Goal: Contribute content

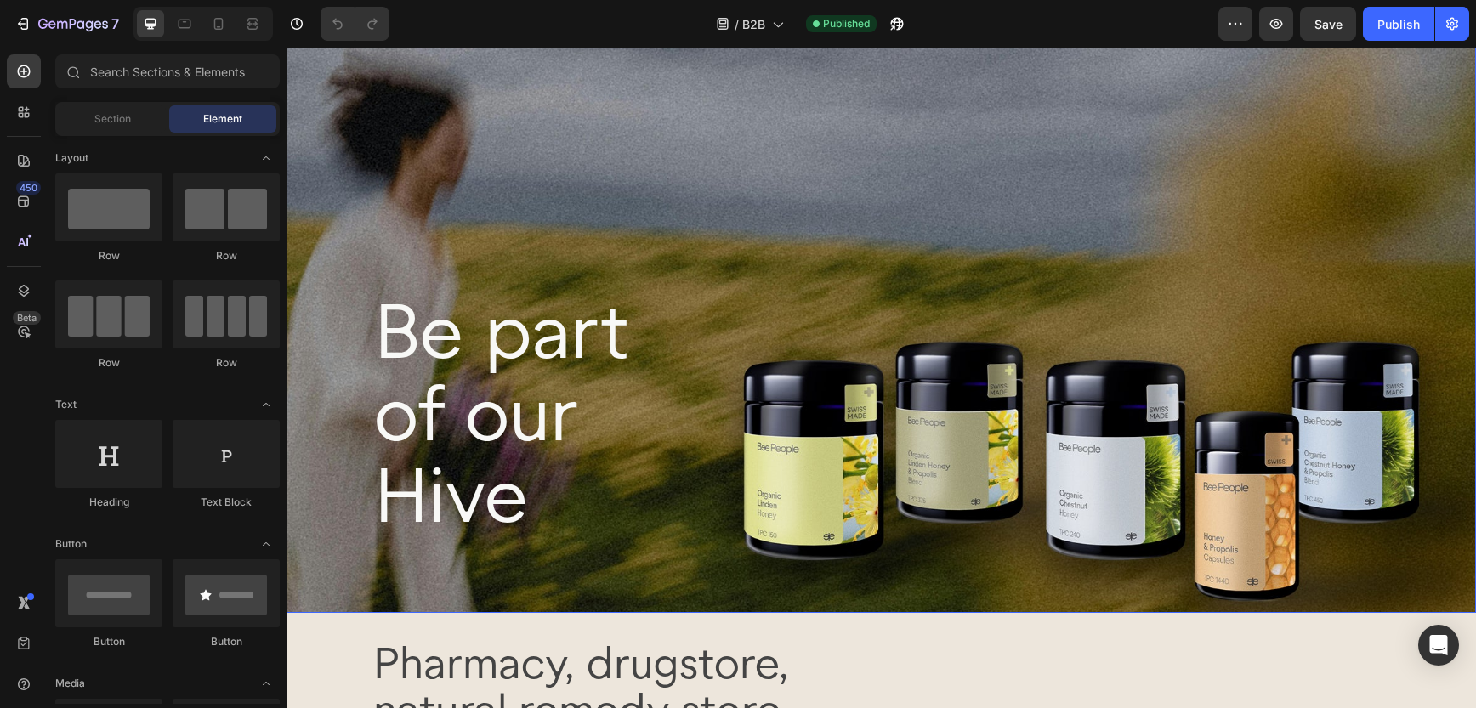
scroll to position [77, 0]
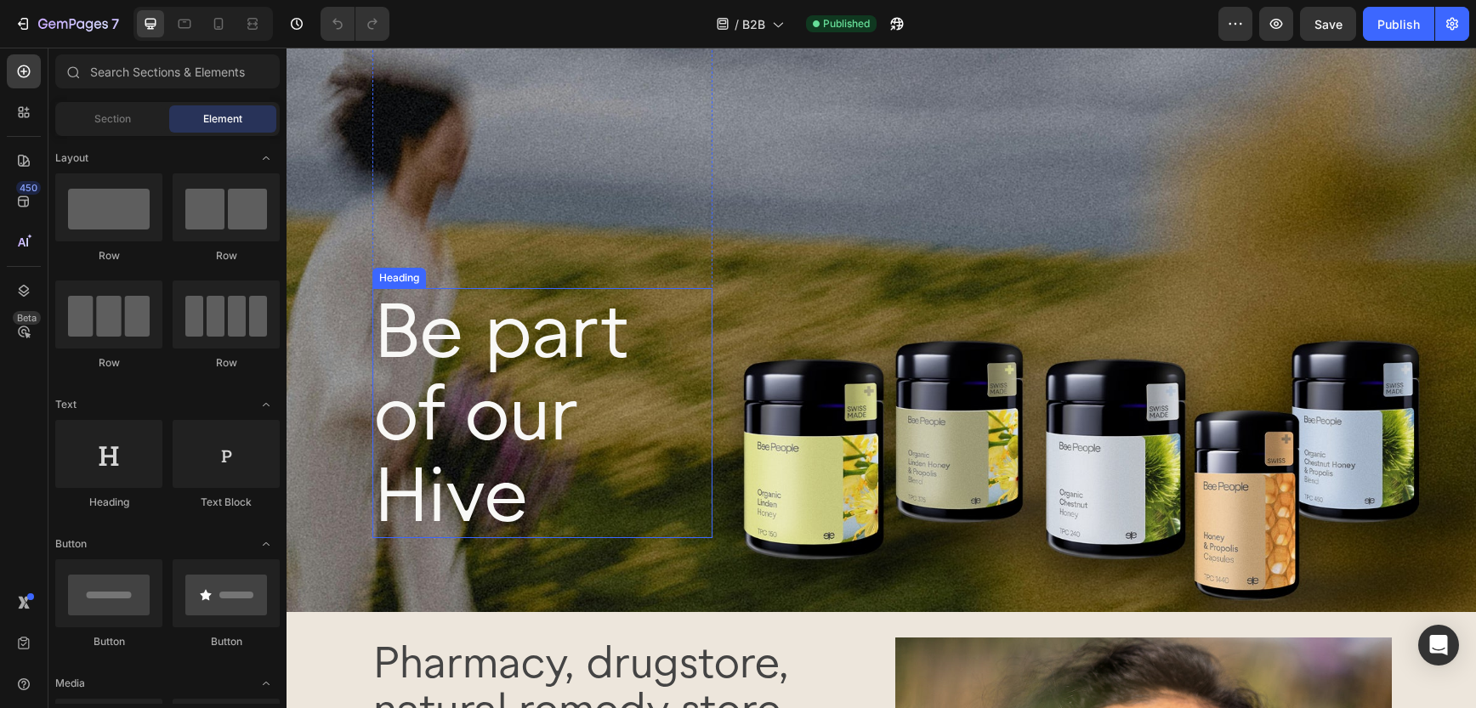
click at [387, 329] on h2 "Be part of our Hive" at bounding box center [542, 413] width 340 height 250
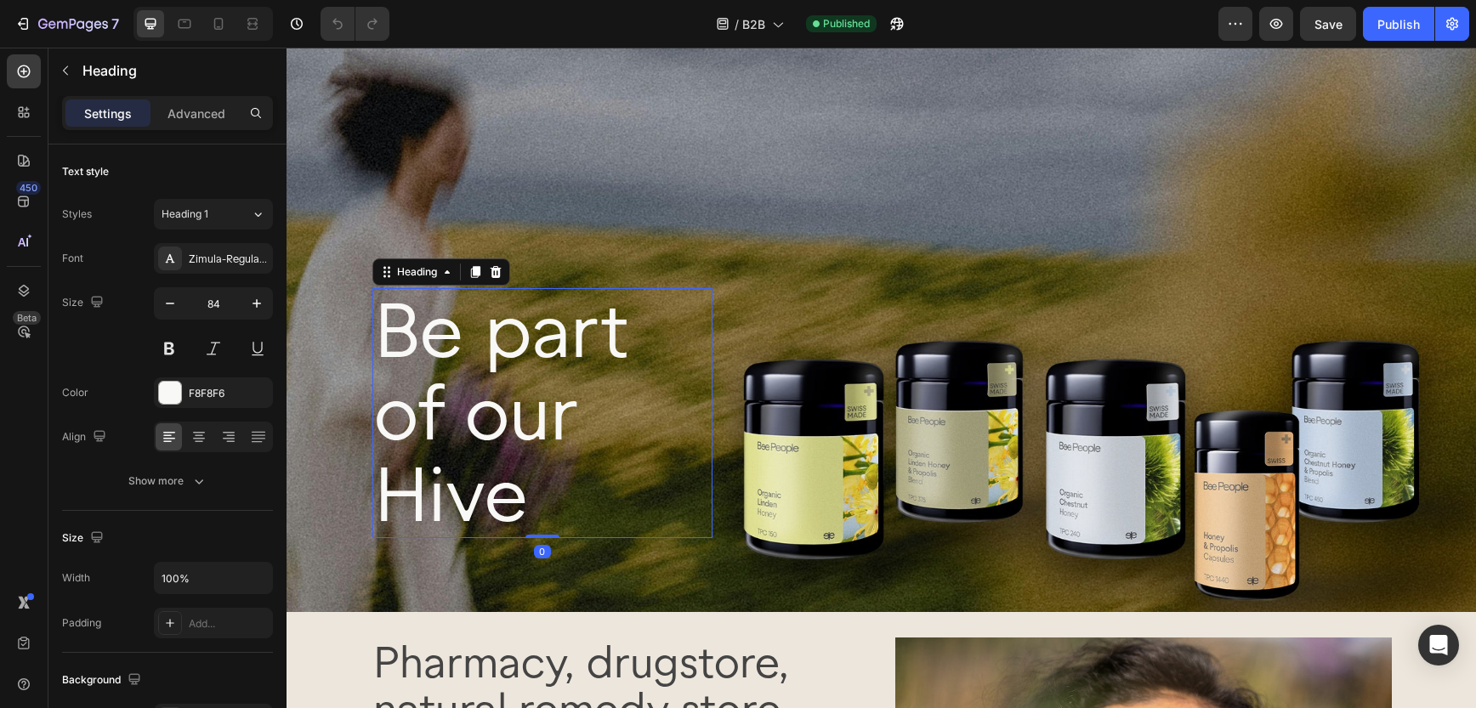
click at [389, 334] on h2 "Be part of our Hive" at bounding box center [542, 413] width 340 height 250
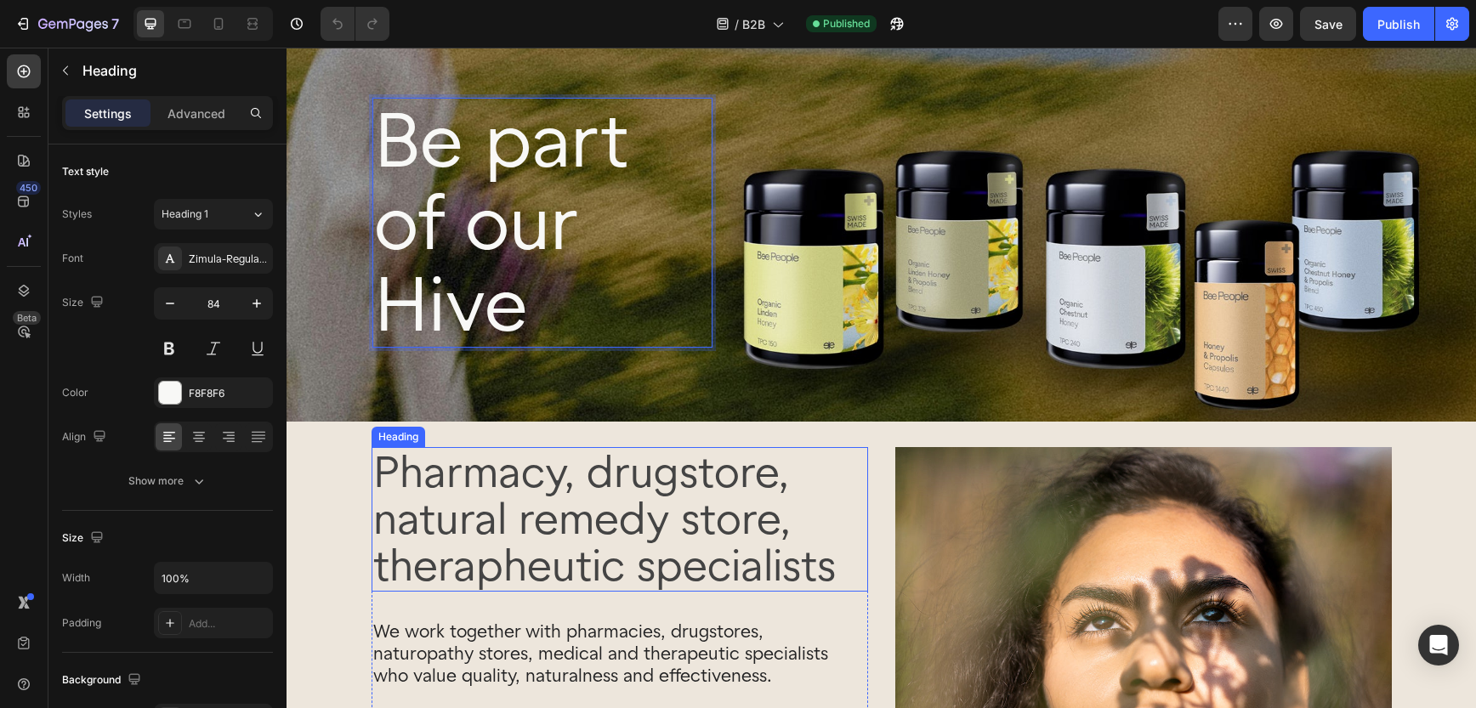
scroll to position [253, 0]
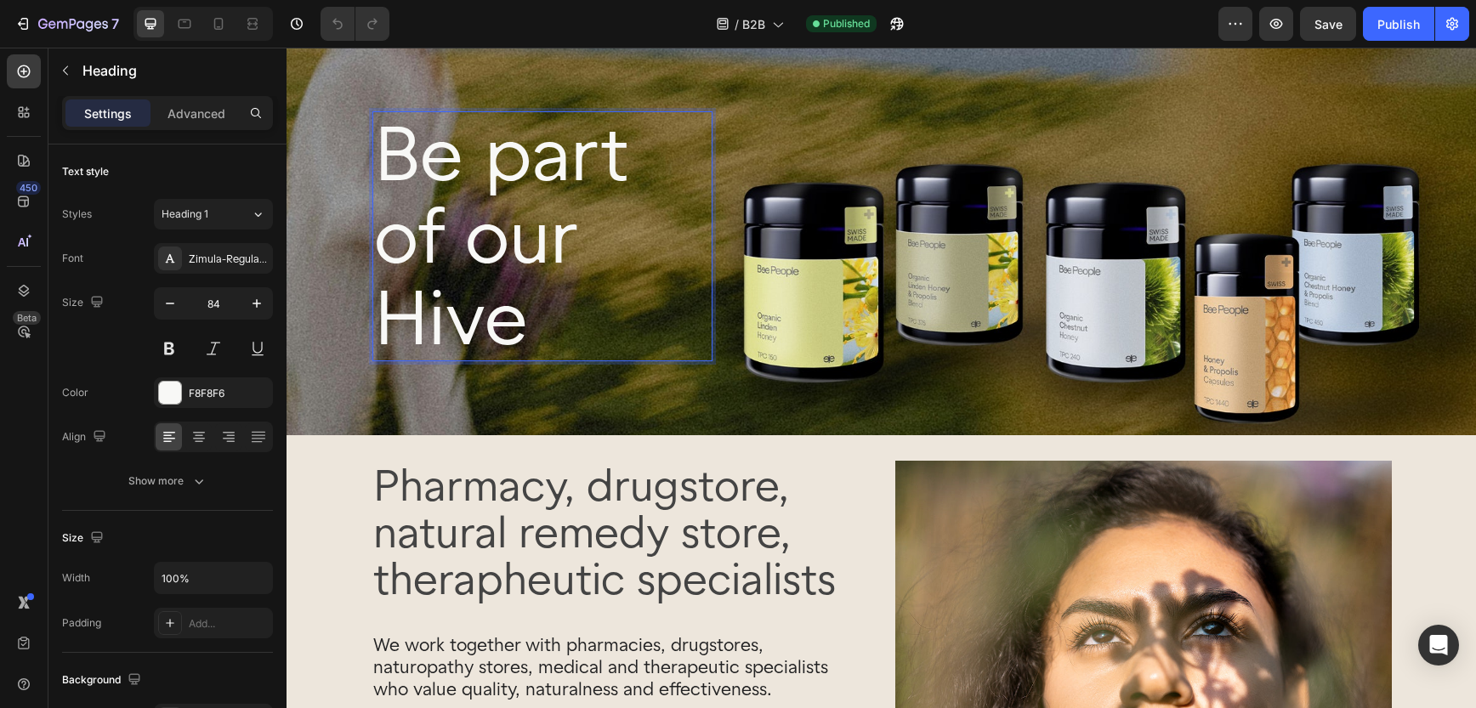
click at [525, 281] on p "Be part of our Hive" at bounding box center [542, 236] width 337 height 247
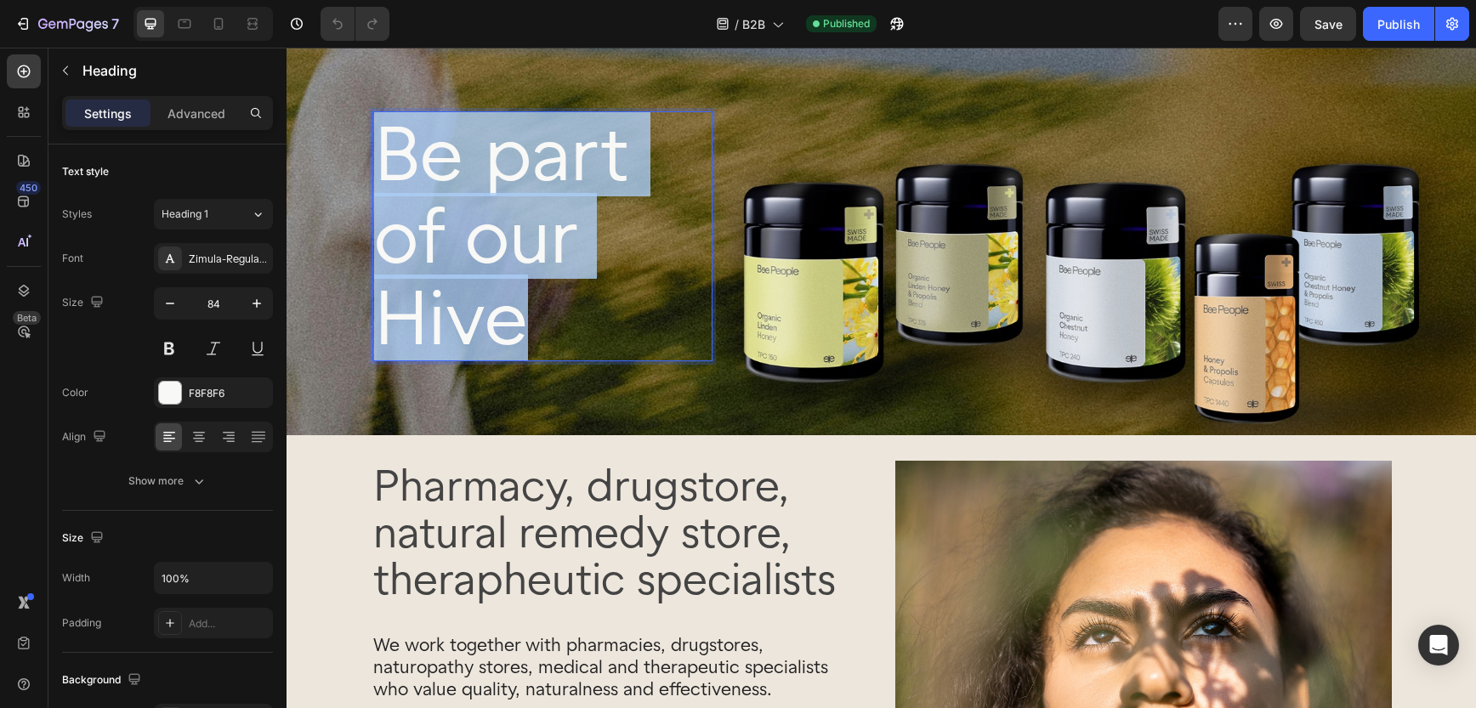
drag, startPoint x: 531, startPoint y: 324, endPoint x: 394, endPoint y: 179, distance: 199.1
click at [394, 179] on p "Be part of our Hive" at bounding box center [542, 236] width 337 height 247
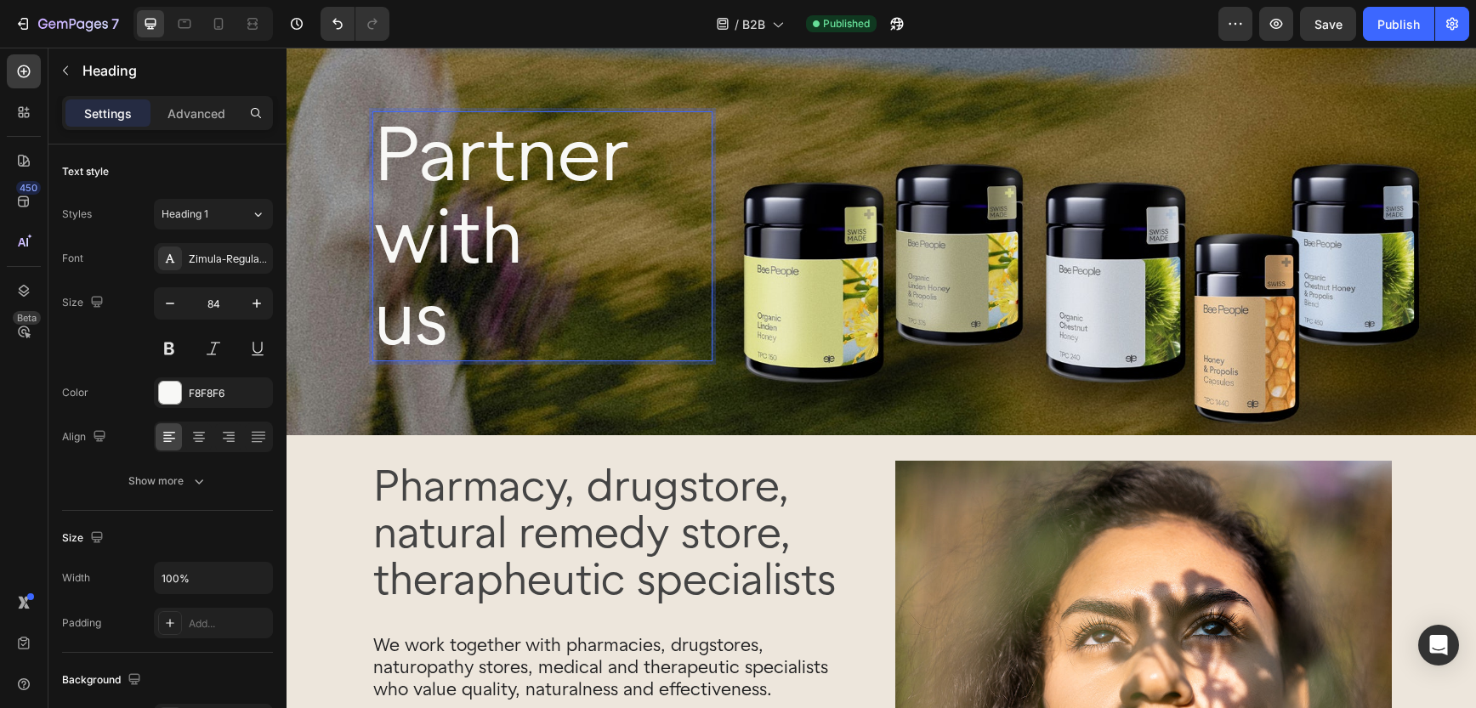
click at [604, 246] on p "Partner with us" at bounding box center [542, 236] width 337 height 247
click at [486, 338] on p "Partner with us us" at bounding box center [542, 236] width 337 height 247
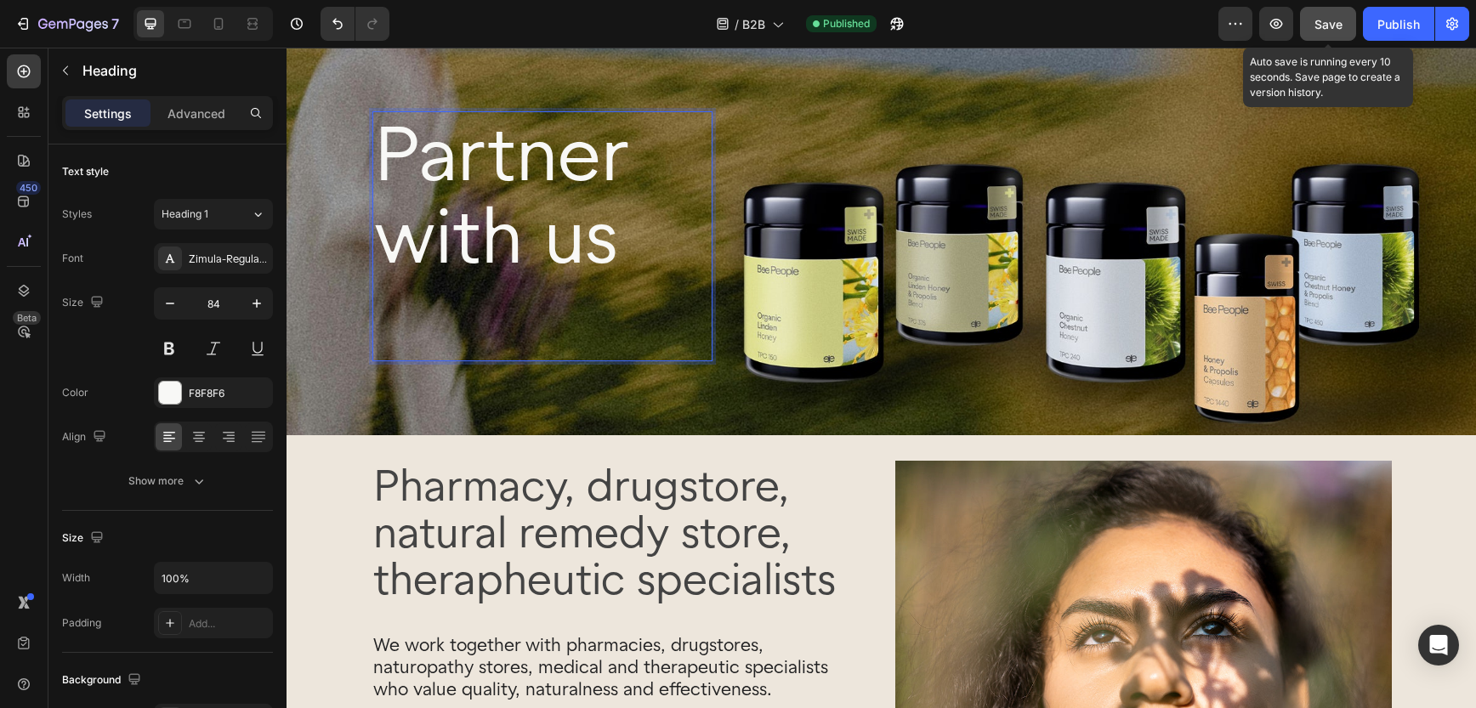
click at [1319, 23] on span "Save" at bounding box center [1329, 24] width 28 height 14
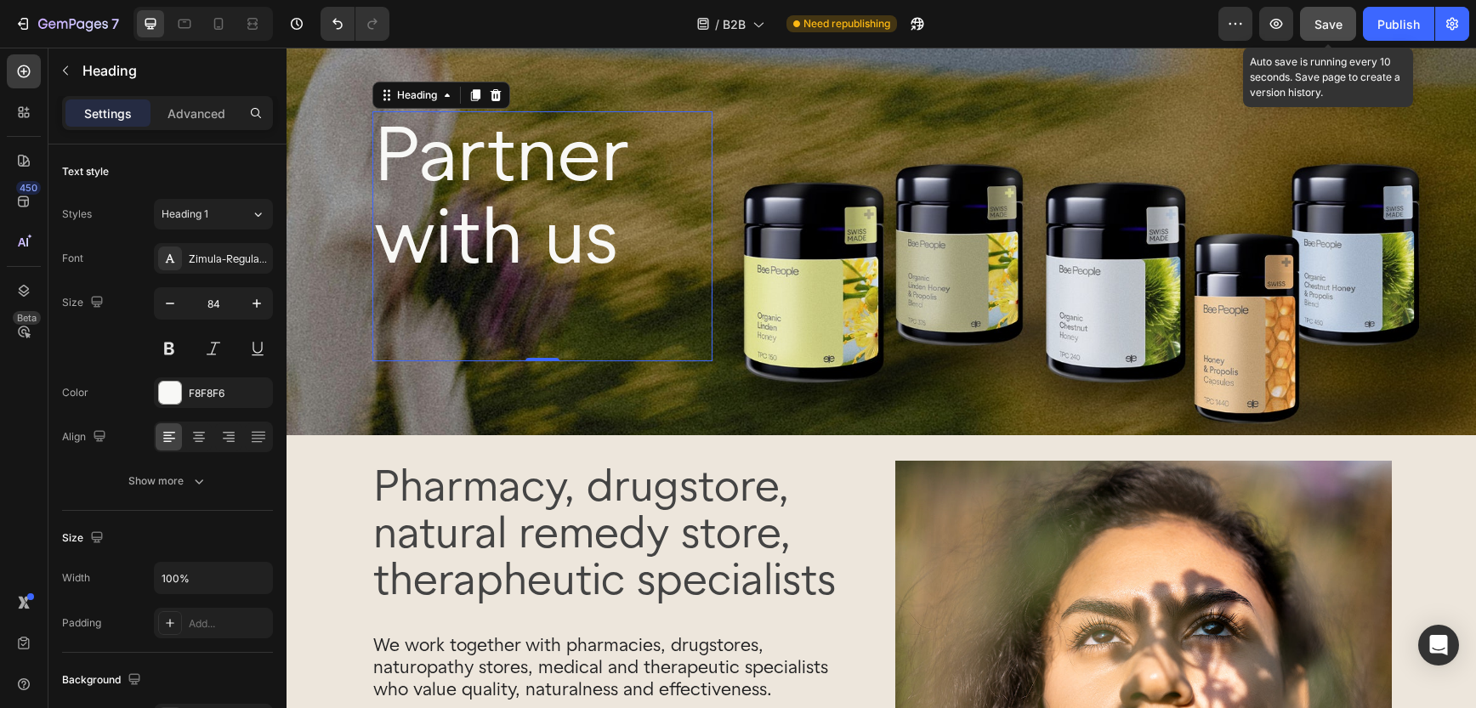
click at [1325, 28] on span "Save" at bounding box center [1329, 24] width 28 height 14
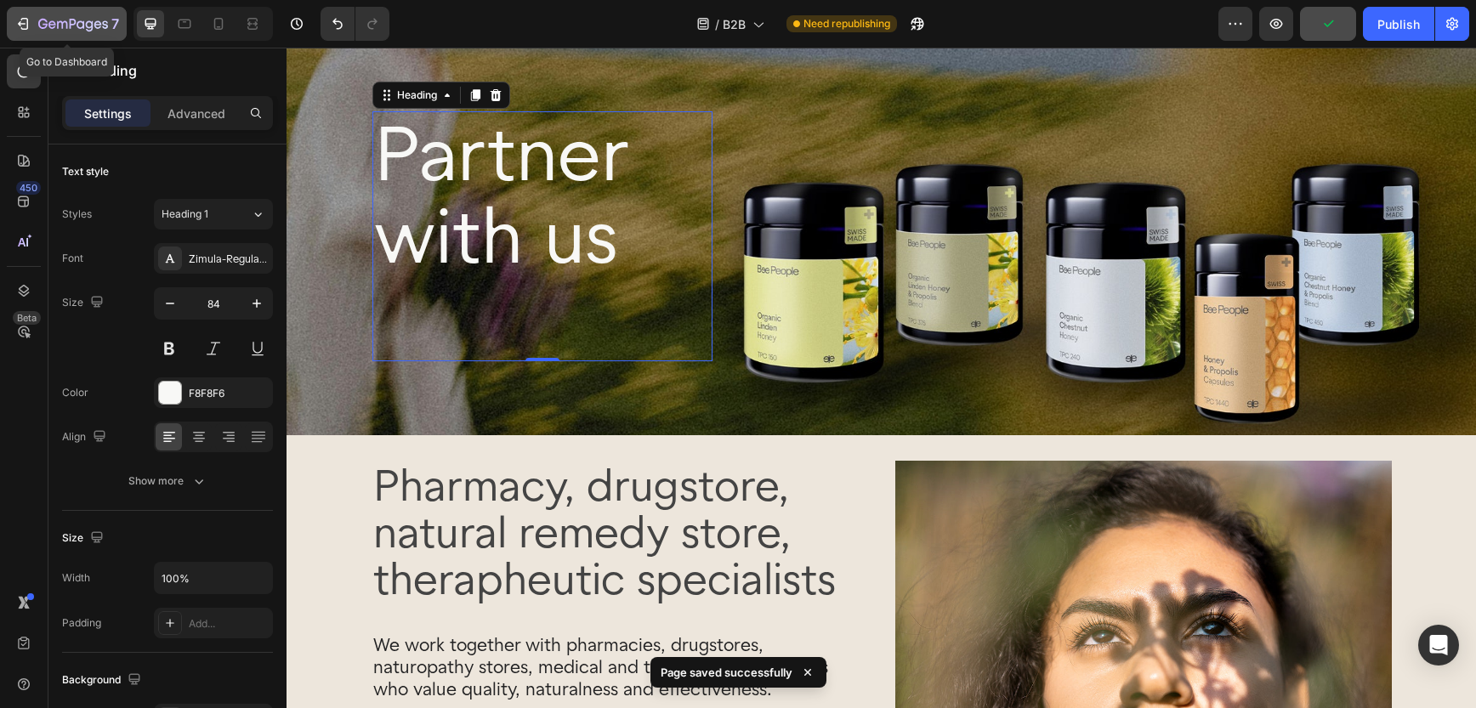
click at [20, 24] on icon "button" at bounding box center [22, 23] width 17 height 17
